Goal: Find contact information: Find contact information

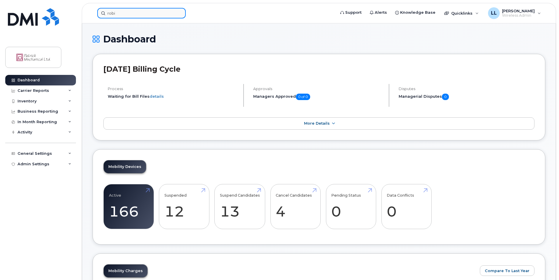
click at [162, 15] on input "robi" at bounding box center [141, 13] width 89 height 11
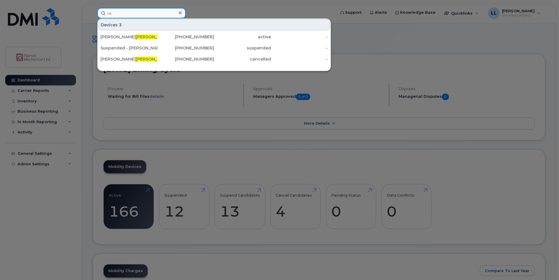
type input "r"
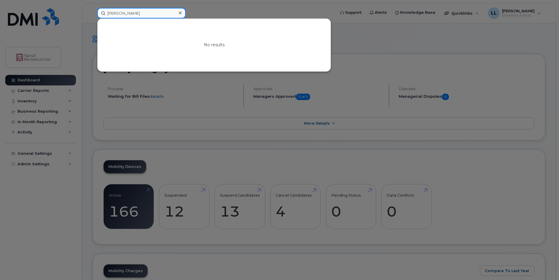
click at [149, 15] on input "laura" at bounding box center [141, 13] width 89 height 11
type input "h"
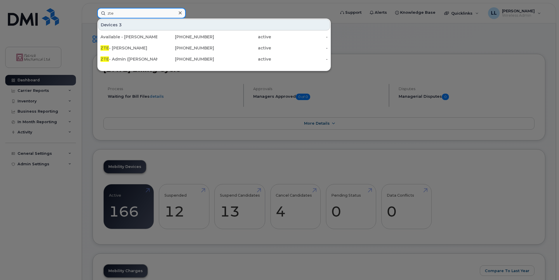
click at [137, 11] on input "zte" at bounding box center [141, 13] width 89 height 11
paste input "[PHONE_NUMBER]"
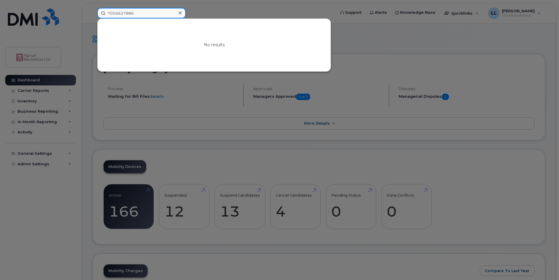
type input "7056627886"
click at [195, 17] on div at bounding box center [279, 140] width 559 height 280
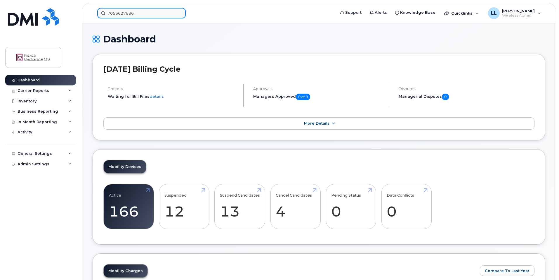
click at [146, 16] on input "7056627886" at bounding box center [141, 13] width 89 height 11
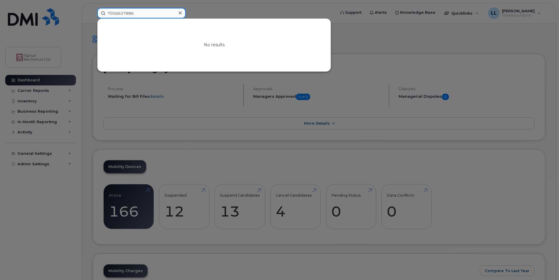
click at [146, 16] on input "7056627886" at bounding box center [141, 13] width 89 height 11
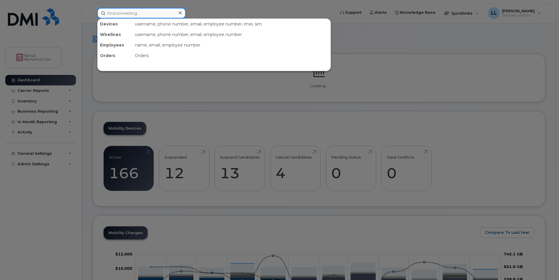
click at [142, 9] on input at bounding box center [141, 13] width 89 height 11
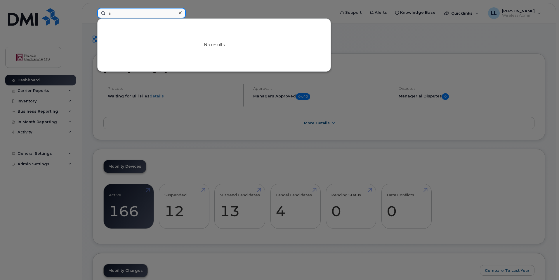
type input "l"
type input "h"
type input "a"
click at [191, 79] on div at bounding box center [279, 140] width 559 height 280
click at [133, 14] on input at bounding box center [141, 13] width 89 height 11
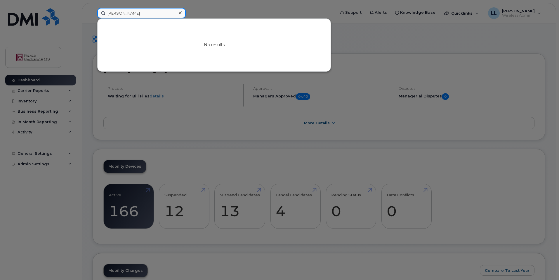
type input "laura"
click at [202, 14] on div at bounding box center [279, 140] width 559 height 280
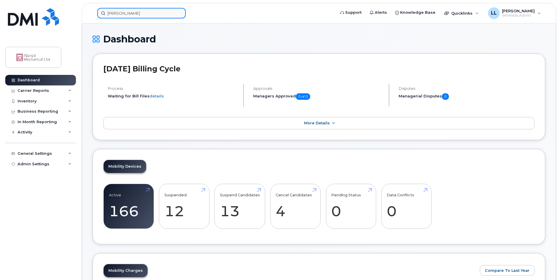
click at [179, 14] on div "laura" at bounding box center [141, 13] width 89 height 11
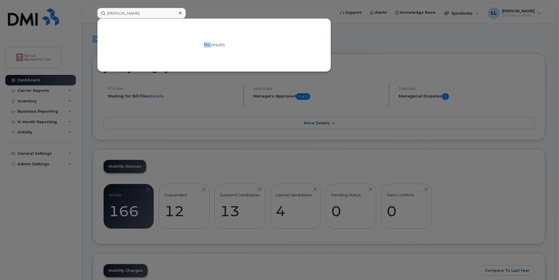
click at [179, 14] on icon at bounding box center [180, 13] width 3 height 5
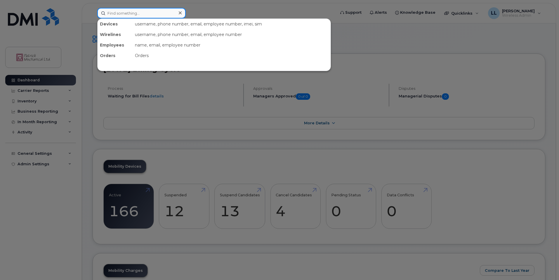
click at [179, 14] on div at bounding box center [141, 13] width 89 height 11
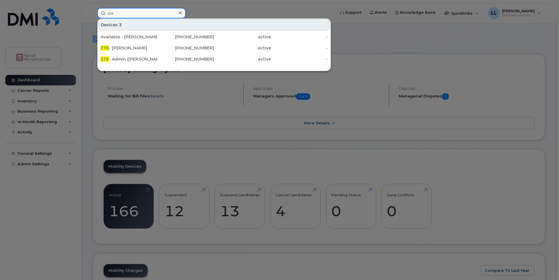
type input "zte"
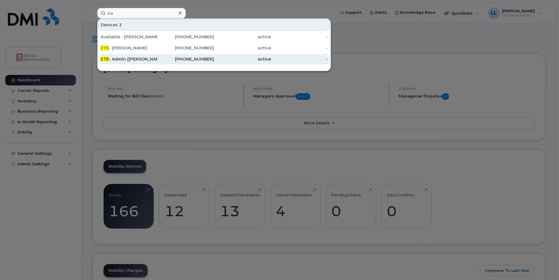
click at [172, 60] on div "705-690-9167" at bounding box center [186, 59] width 57 height 6
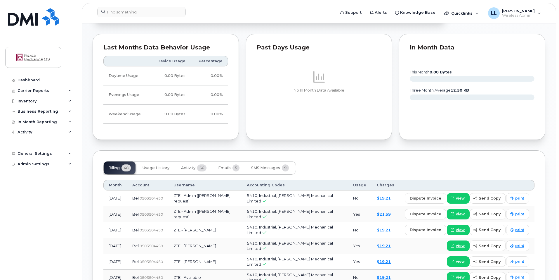
scroll to position [380, 0]
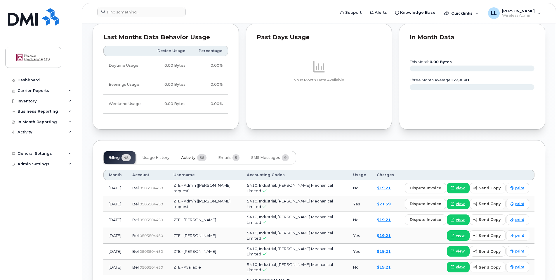
click at [204, 158] on span "66" at bounding box center [201, 157] width 9 height 7
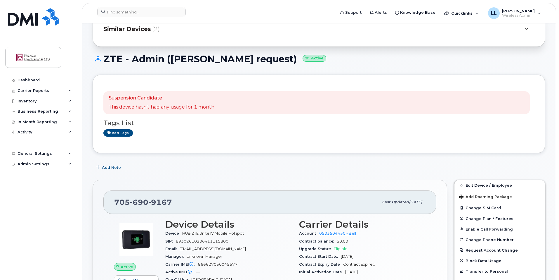
scroll to position [88, 0]
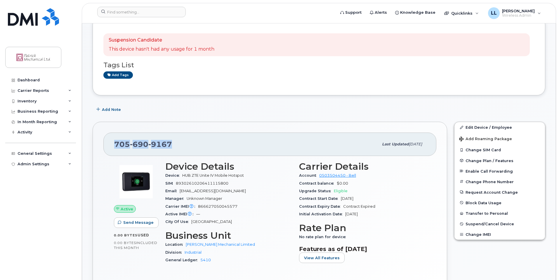
drag, startPoint x: 174, startPoint y: 144, endPoint x: 107, endPoint y: 148, distance: 67.3
click at [107, 148] on div "[PHONE_NUMBER] Last updated [DATE]" at bounding box center [269, 143] width 333 height 23
copy span "[PHONE_NUMBER]"
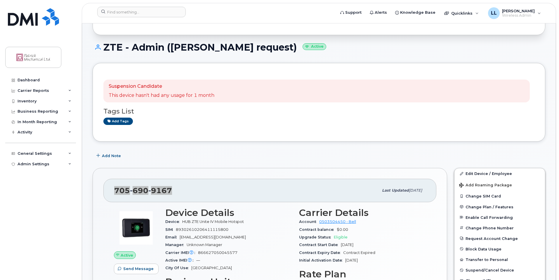
scroll to position [0, 0]
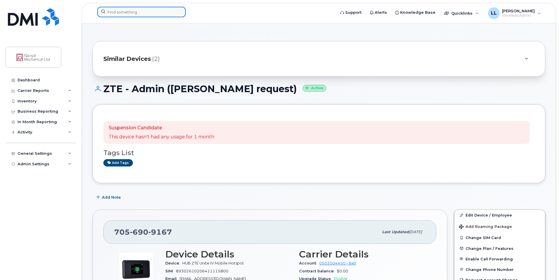
click at [152, 14] on input at bounding box center [141, 12] width 89 height 11
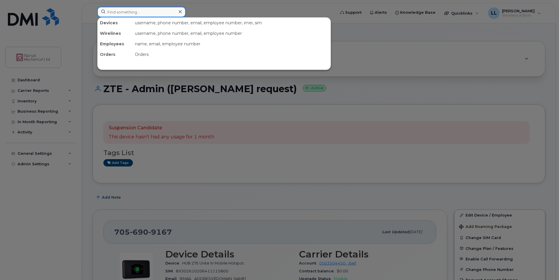
paste input "[PHONE_NUMBER]"
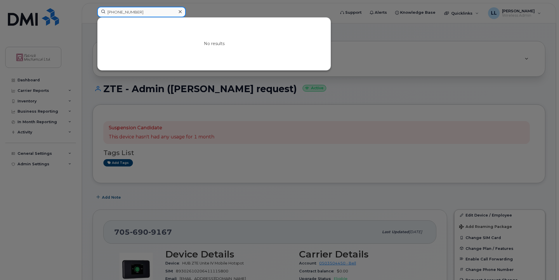
type input "[PHONE_NUMBER]"
click at [180, 12] on icon at bounding box center [180, 11] width 3 height 3
